Goal: Information Seeking & Learning: Learn about a topic

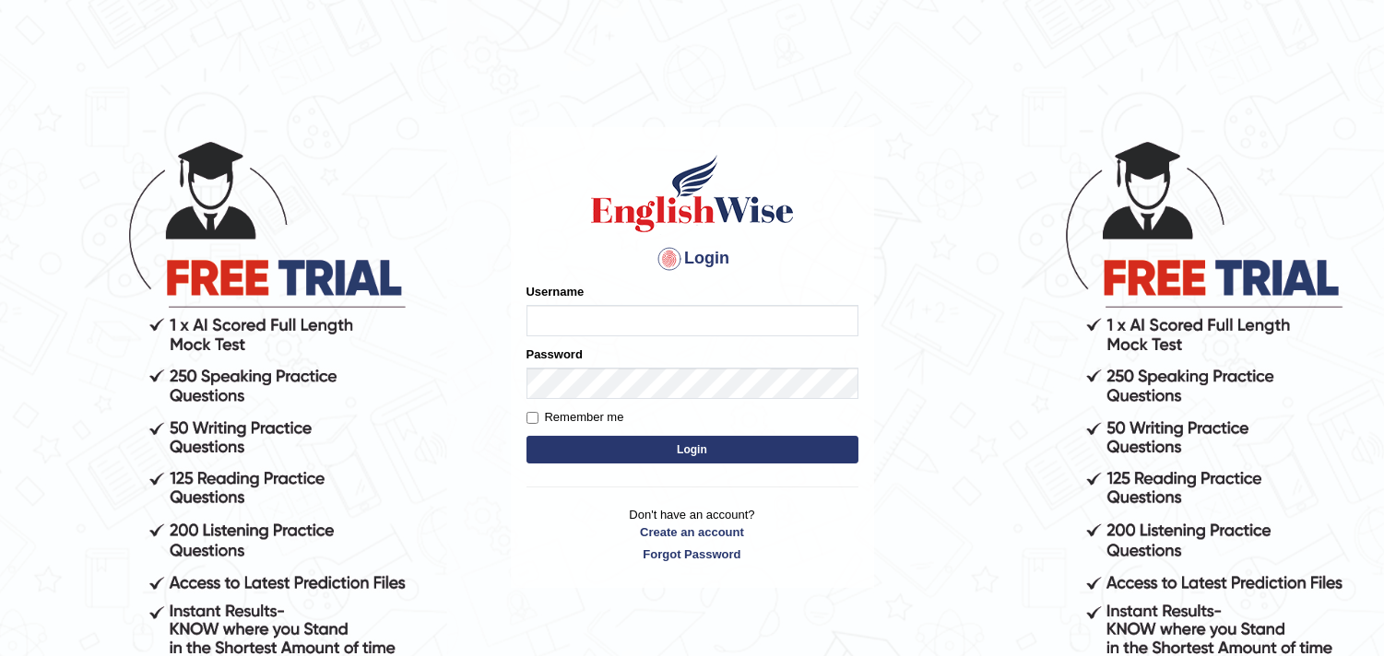
type input "Dheeraj7717"
click at [554, 457] on button "Login" at bounding box center [692, 450] width 332 height 28
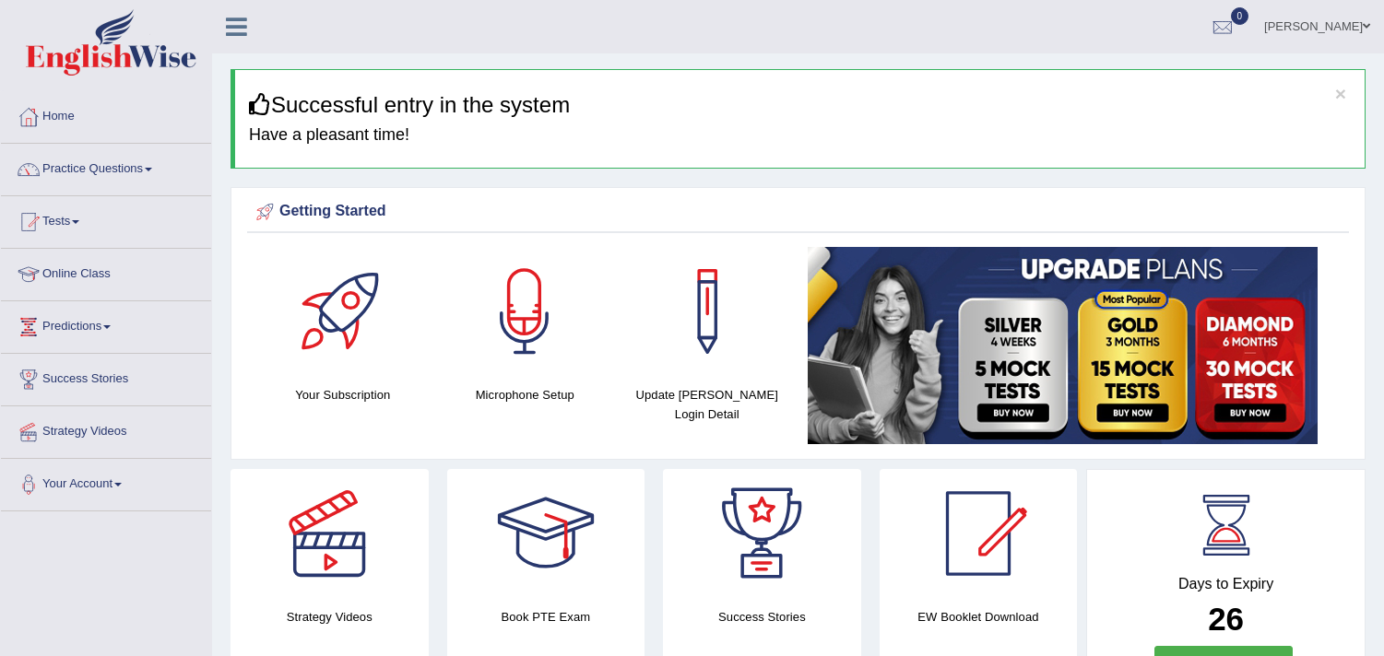
click at [43, 278] on link "Online Class" at bounding box center [106, 272] width 210 height 46
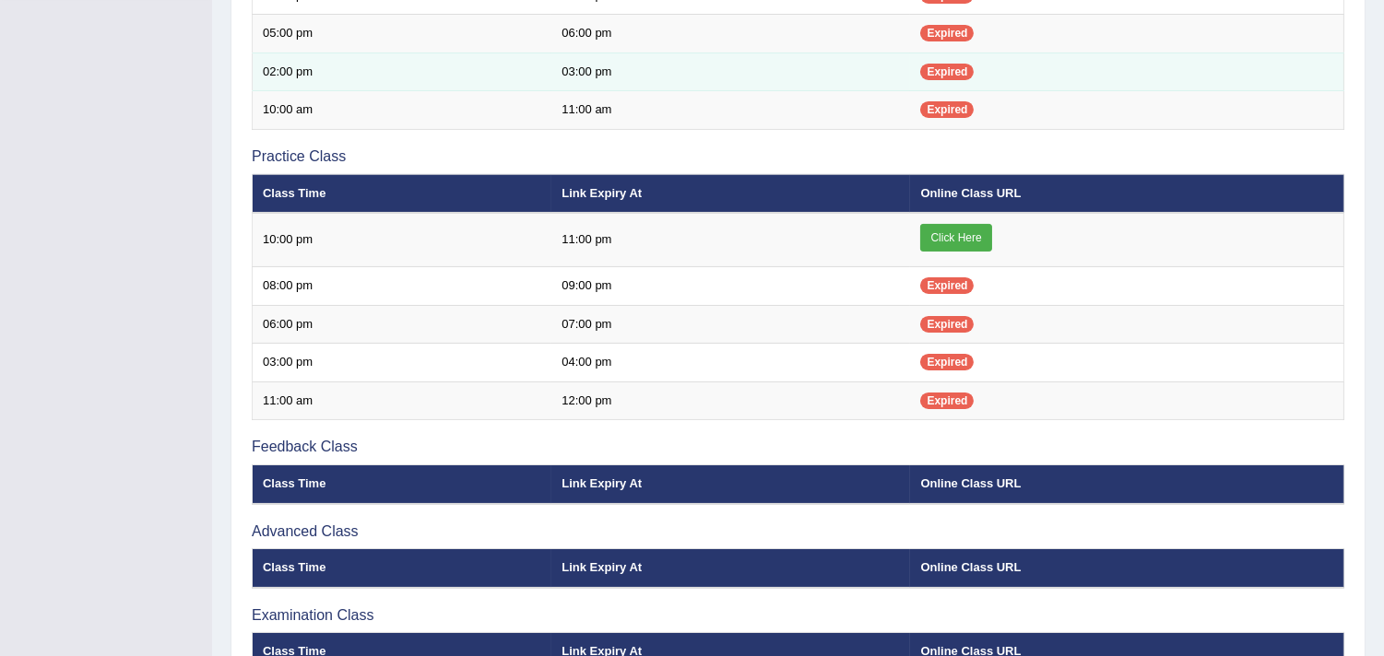
scroll to position [171, 0]
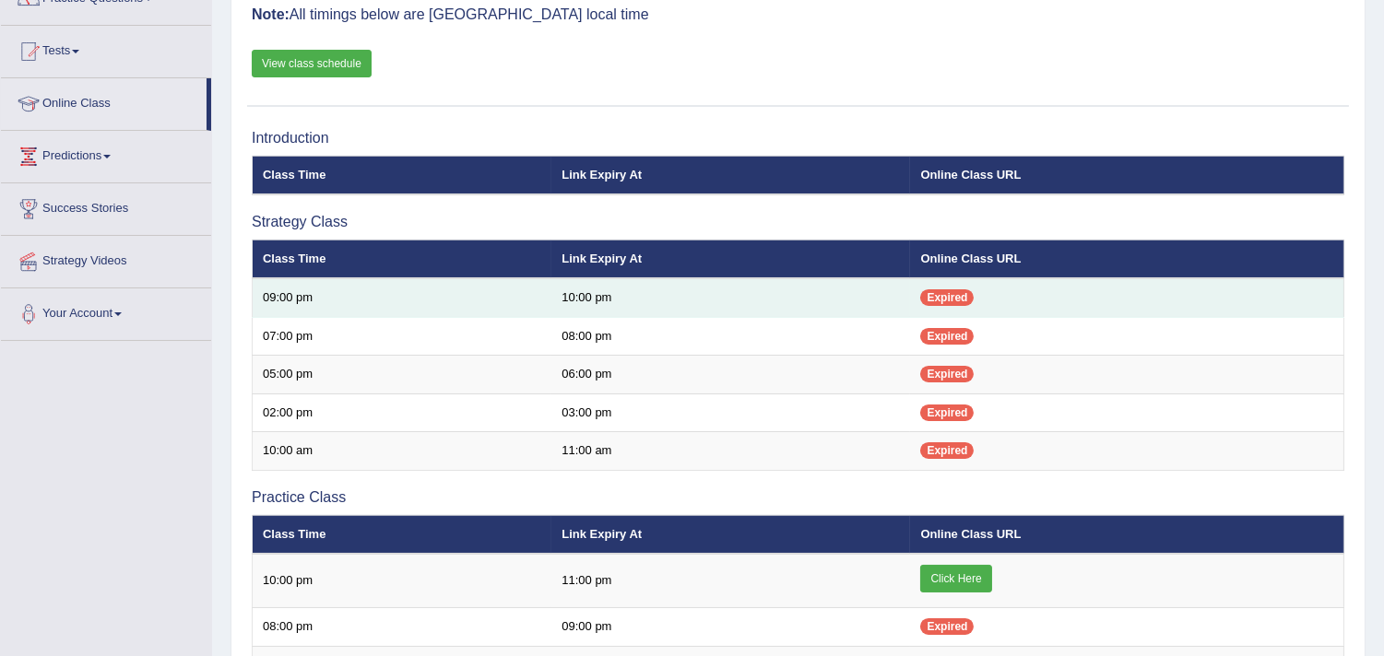
click at [935, 290] on span "Expired" at bounding box center [946, 298] width 53 height 17
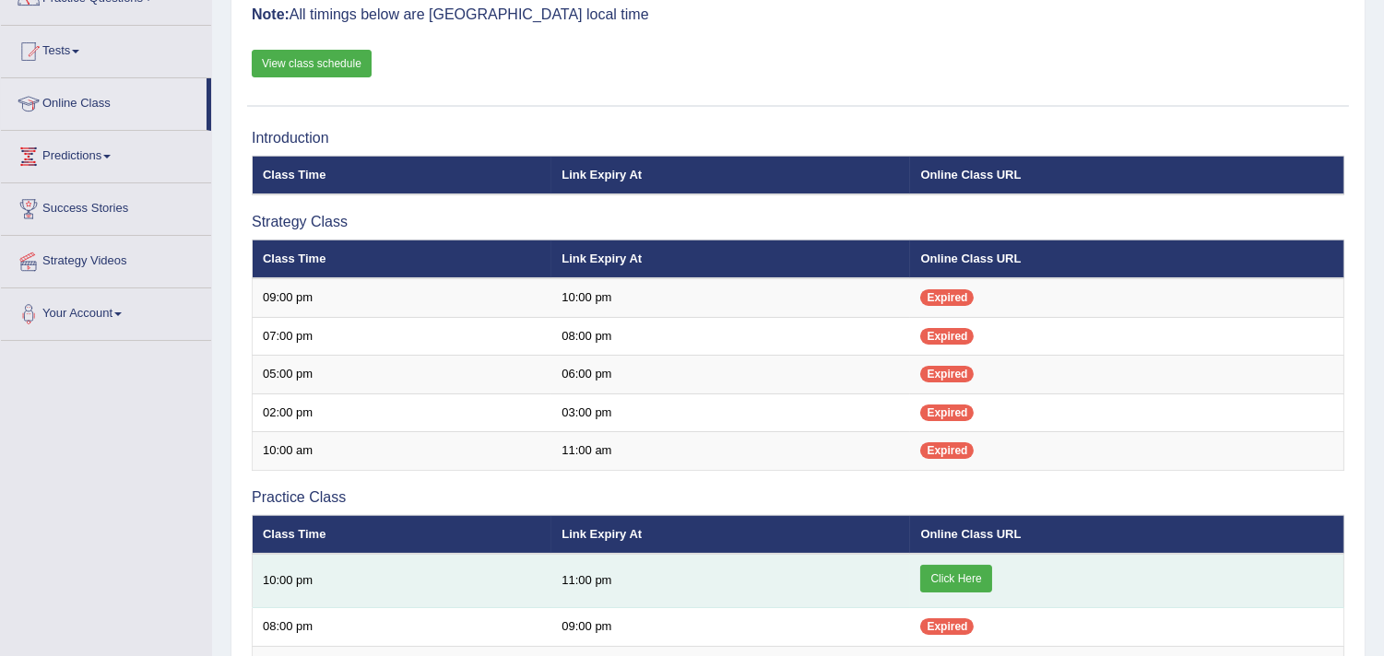
click at [951, 574] on link "Click Here" at bounding box center [955, 579] width 71 height 28
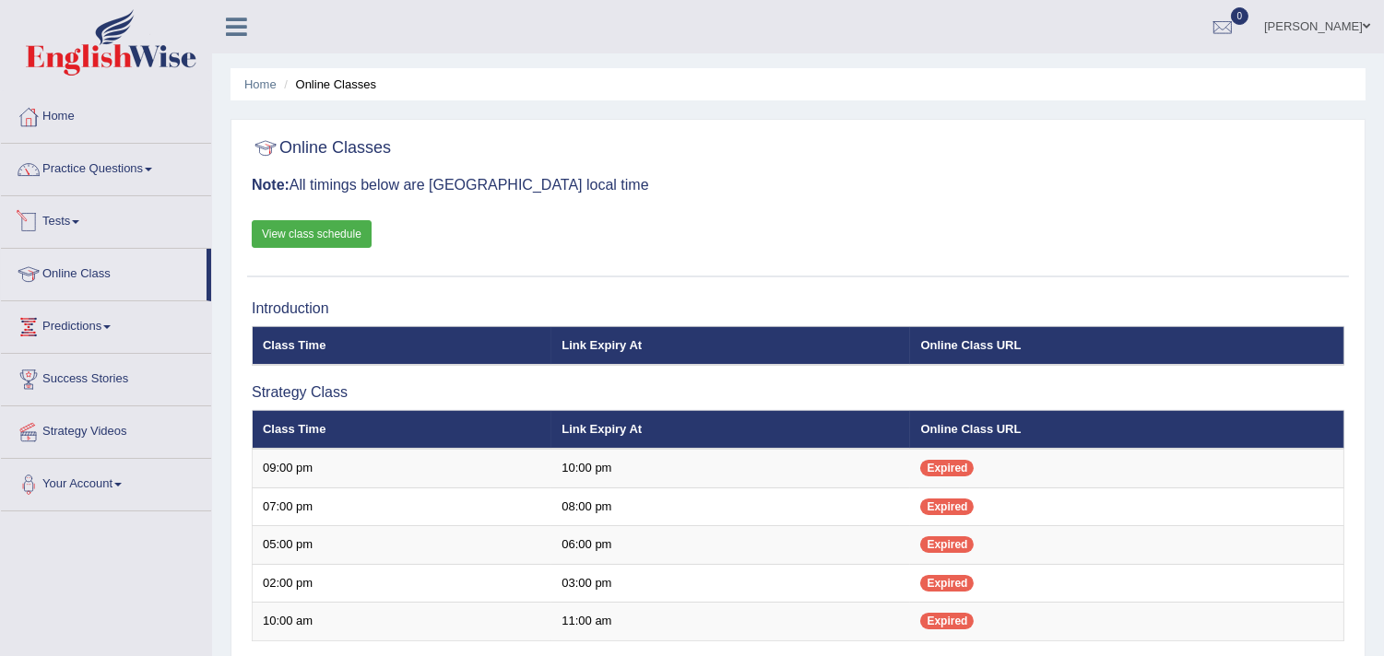
click at [304, 237] on link "View class schedule" at bounding box center [312, 234] width 120 height 28
click at [88, 105] on link "Home" at bounding box center [106, 114] width 210 height 46
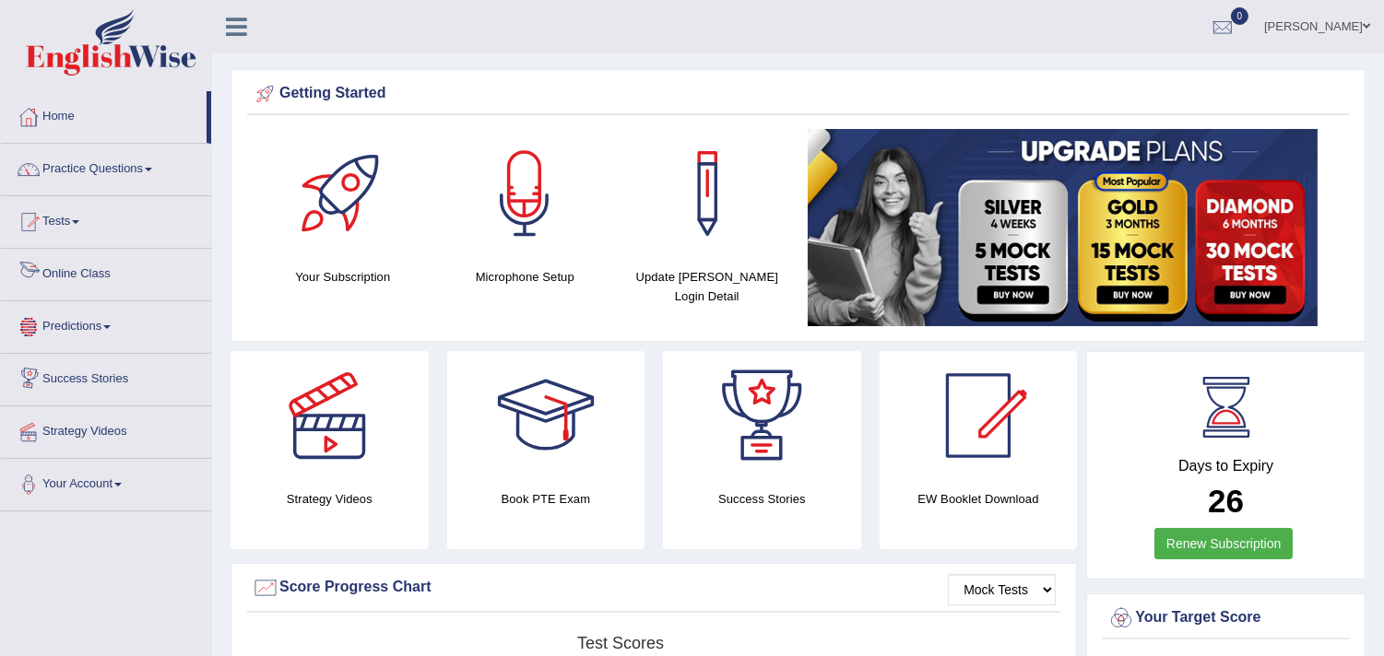
click at [99, 342] on link "Predictions" at bounding box center [106, 325] width 210 height 46
click at [80, 166] on link "Practice Questions" at bounding box center [106, 167] width 210 height 46
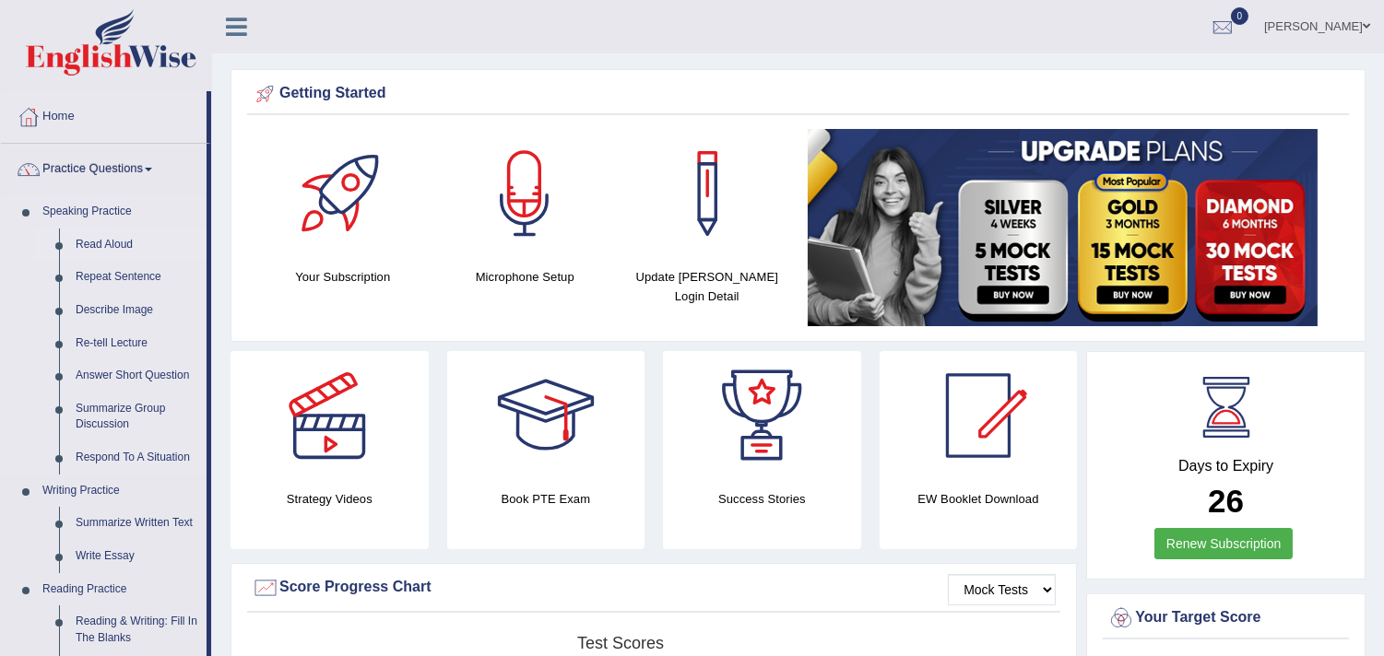
click at [95, 242] on link "Read Aloud" at bounding box center [136, 245] width 139 height 33
